Goal: Navigation & Orientation: Find specific page/section

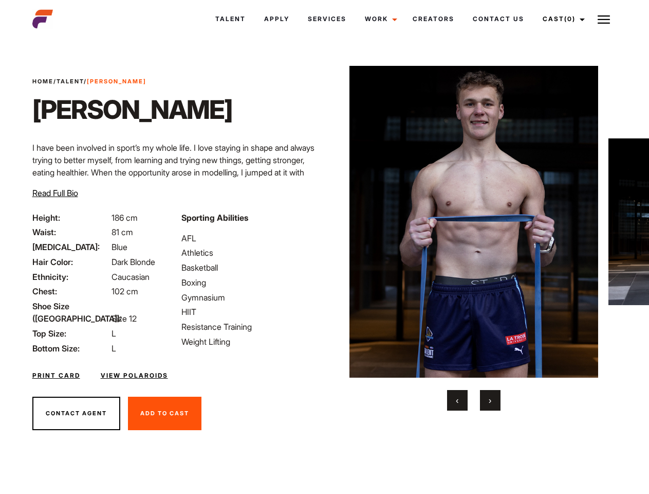
click at [561, 19] on link "Cast (0)" at bounding box center [563, 19] width 58 height 28
click at [604, 19] on img at bounding box center [604, 19] width 12 height 12
click at [474, 238] on img at bounding box center [474, 222] width 249 height 312
click at [324, 222] on div "Sporting Abilities AFL Athletics Basketball Boxing Gymnasium HIIT Resistance Tr…" at bounding box center [249, 282] width 149 height 143
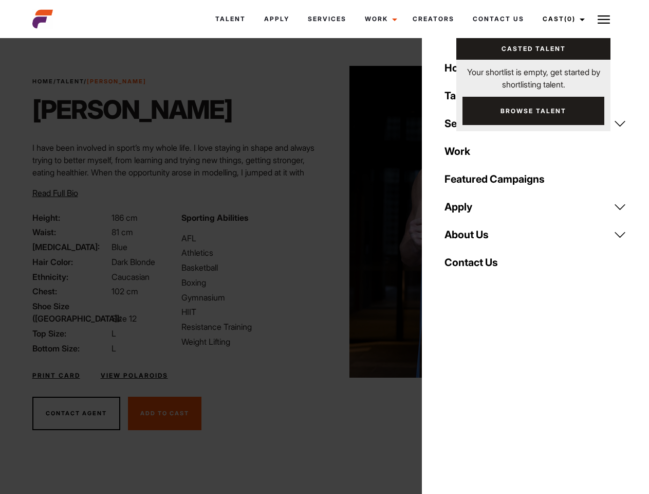
click at [458, 400] on button "‹" at bounding box center [457, 400] width 21 height 21
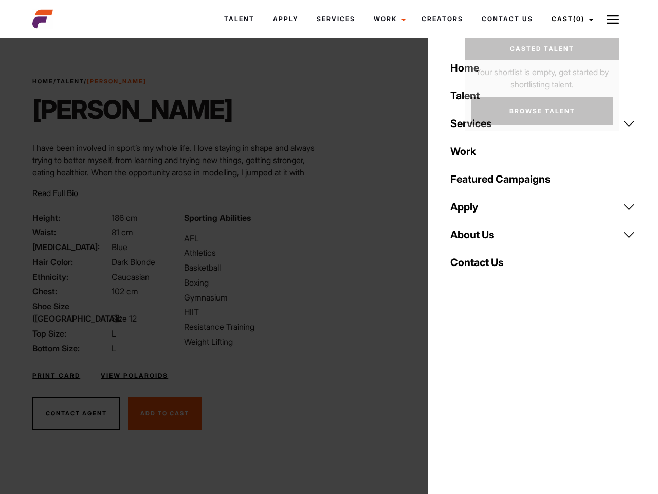
click at [491, 400] on div "Home Talent Services Talent Casting Photography Videography Creative Hair and M…" at bounding box center [543, 247] width 230 height 494
